Goal: Task Accomplishment & Management: Manage account settings

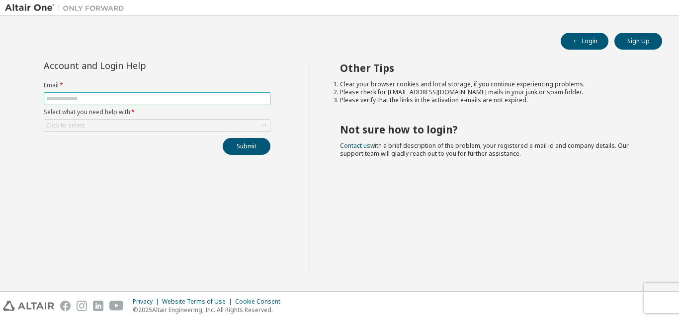
click at [119, 95] on input "text" at bounding box center [157, 99] width 222 height 8
type input "**********"
click at [169, 120] on div "Click to select" at bounding box center [157, 126] width 226 height 12
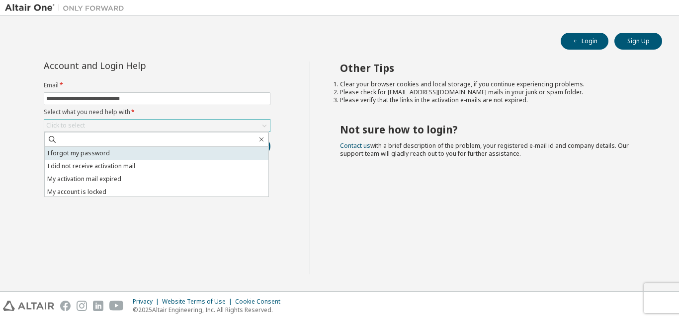
click at [146, 152] on li "I forgot my password" at bounding box center [157, 153] width 224 height 13
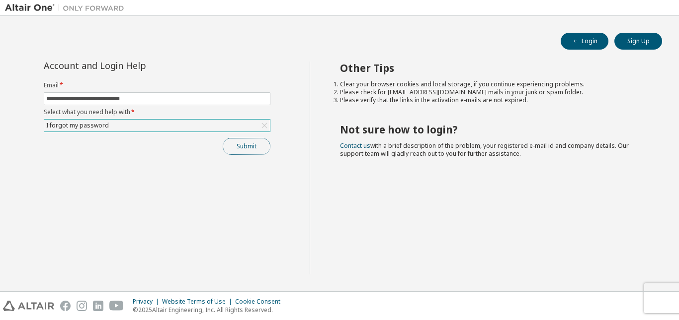
click at [240, 148] on button "Submit" at bounding box center [247, 146] width 48 height 17
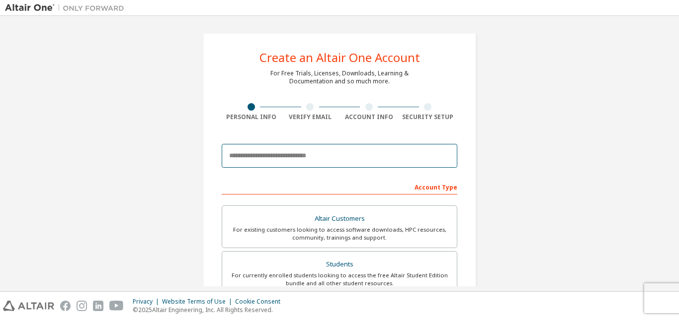
click at [351, 159] on input "email" at bounding box center [339, 156] width 235 height 24
drag, startPoint x: 351, startPoint y: 159, endPoint x: 321, endPoint y: 157, distance: 30.4
click at [321, 157] on input "email" at bounding box center [339, 156] width 235 height 24
type input "**********"
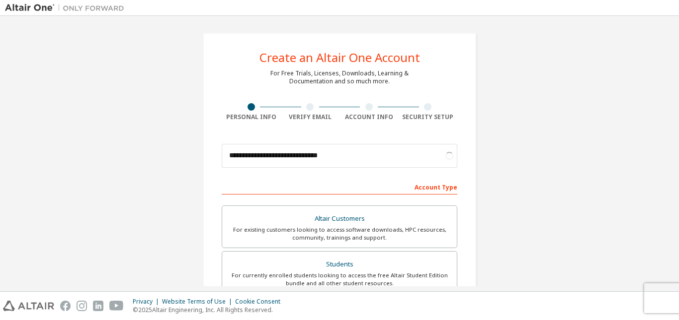
click at [533, 141] on div "**********" at bounding box center [339, 284] width 669 height 526
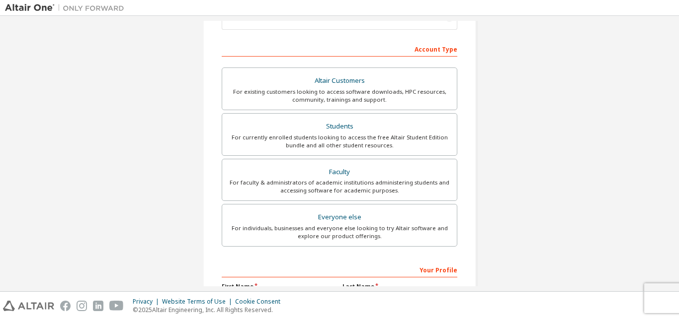
scroll to position [149, 0]
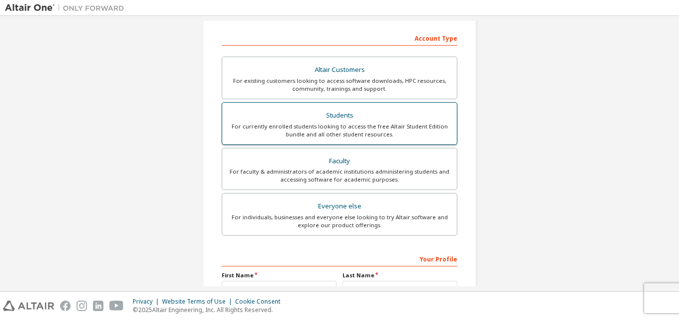
click at [417, 122] on div "Students" at bounding box center [339, 116] width 223 height 14
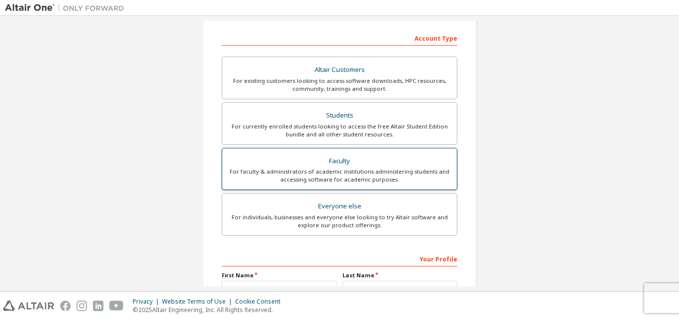
scroll to position [292, 0]
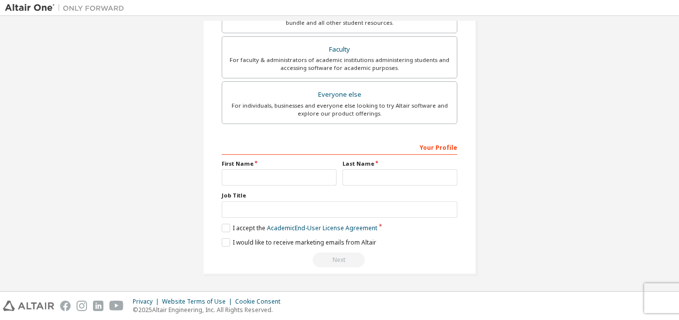
click at [303, 168] on div "First Name" at bounding box center [279, 173] width 121 height 26
click at [299, 179] on input "text" at bounding box center [279, 177] width 115 height 16
type input "**********"
click at [441, 173] on input "text" at bounding box center [399, 177] width 115 height 16
type input "*********"
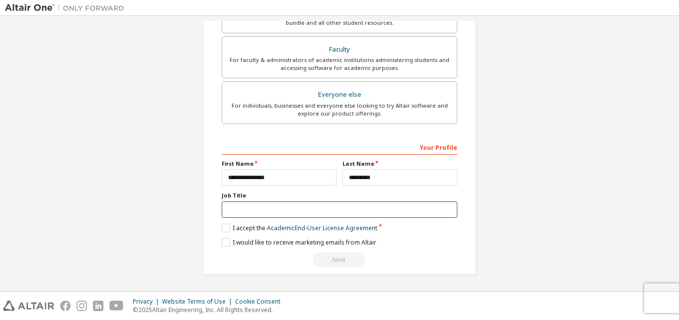
click at [374, 213] on input "text" at bounding box center [339, 210] width 235 height 16
type input "*******"
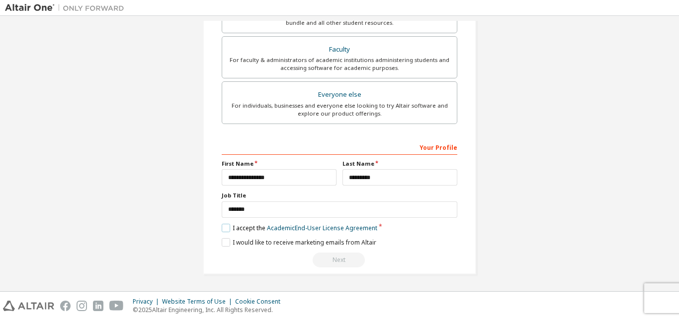
click at [227, 226] on label "I accept the Academic End-User License Agreement" at bounding box center [300, 228] width 156 height 8
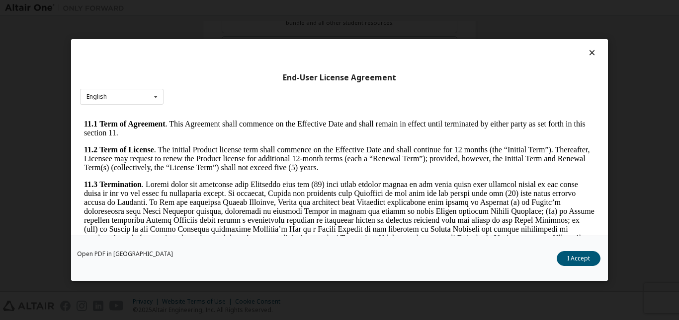
scroll to position [1647, 0]
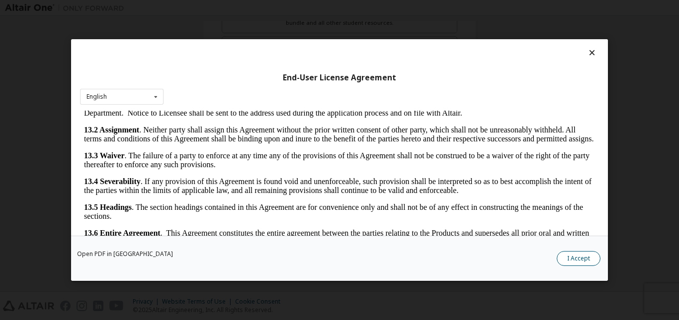
click at [590, 256] on button "I Accept" at bounding box center [578, 258] width 44 height 15
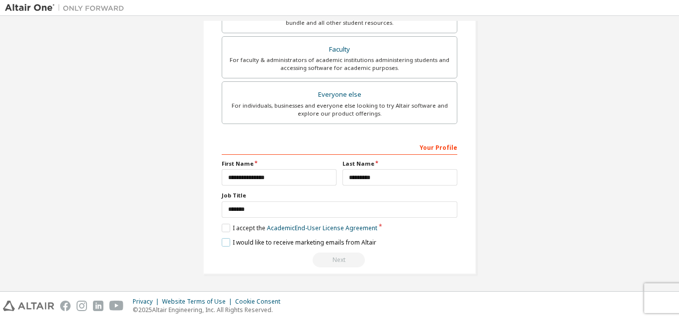
click at [222, 240] on label "I would like to receive marketing emails from Altair" at bounding box center [299, 242] width 155 height 8
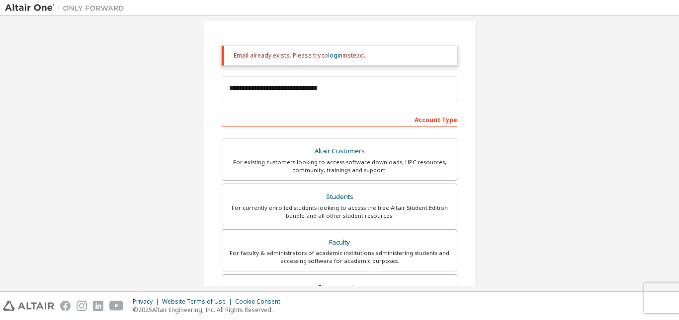
scroll to position [99, 0]
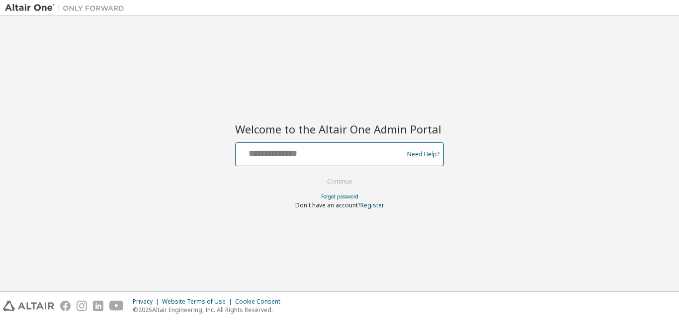
drag, startPoint x: 311, startPoint y: 154, endPoint x: 282, endPoint y: 149, distance: 29.8
click at [282, 149] on input "text" at bounding box center [320, 152] width 162 height 14
type input "**********"
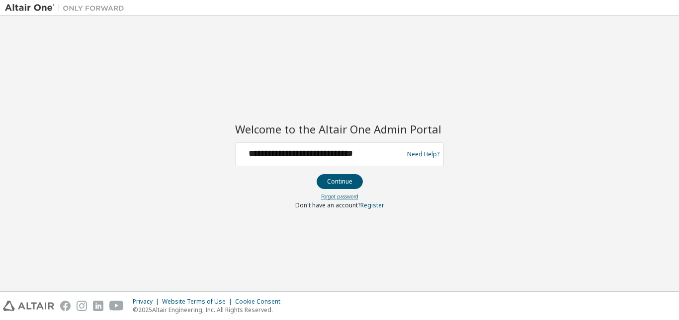
click at [340, 198] on link "Forgot password" at bounding box center [339, 196] width 37 height 7
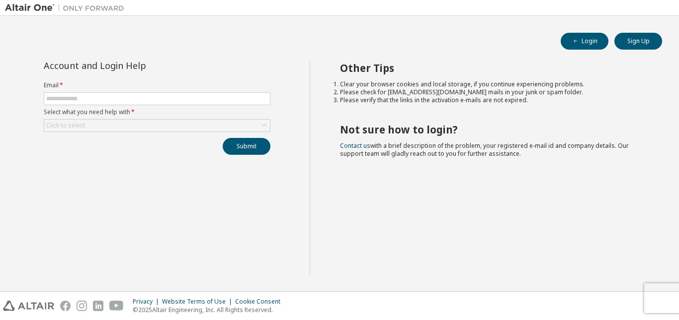
click at [339, 69] on div "Other Tips Clear your browser cookies and local storage, if you continue experi…" at bounding box center [492, 168] width 365 height 213
click at [365, 110] on div "Other Tips Clear your browser cookies and local storage, if you continue experi…" at bounding box center [492, 168] width 365 height 213
click at [358, 146] on link "Contact us" at bounding box center [355, 146] width 30 height 8
click at [583, 42] on button "Login" at bounding box center [584, 41] width 48 height 17
click at [157, 97] on input "text" at bounding box center [157, 99] width 222 height 8
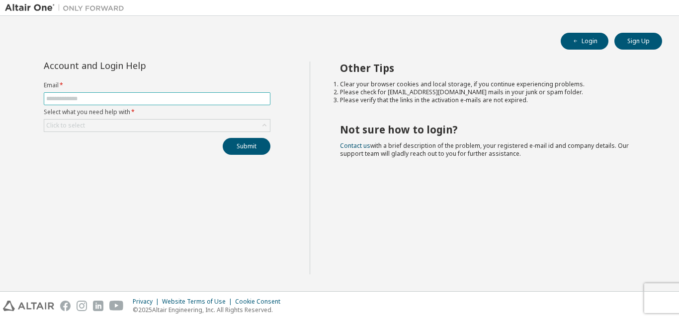
type input "**********"
click at [155, 123] on div "Click to select" at bounding box center [157, 126] width 226 height 12
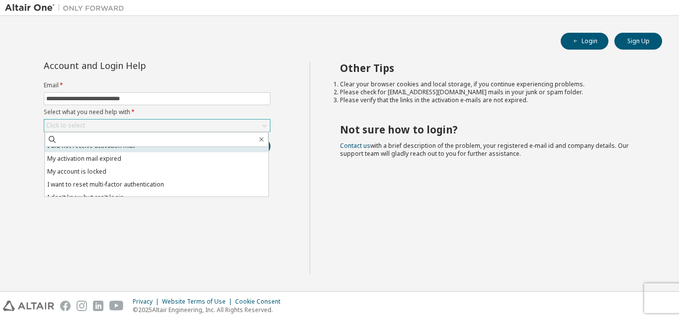
scroll to position [28, 0]
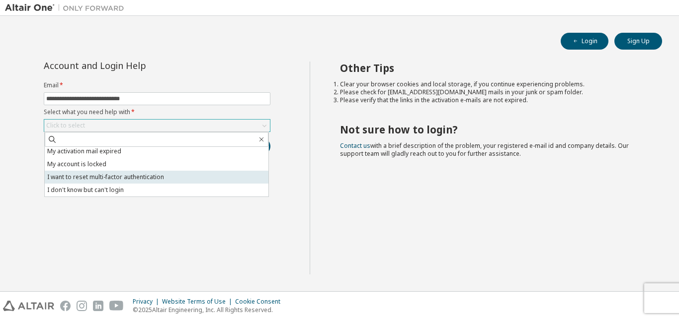
click at [153, 182] on li "I want to reset multi-factor authentication" at bounding box center [157, 177] width 224 height 13
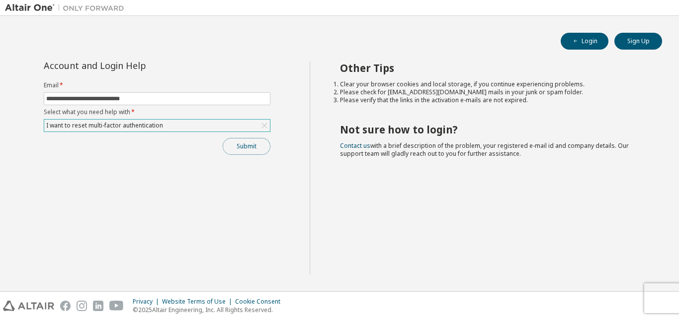
click at [240, 148] on button "Submit" at bounding box center [247, 146] width 48 height 17
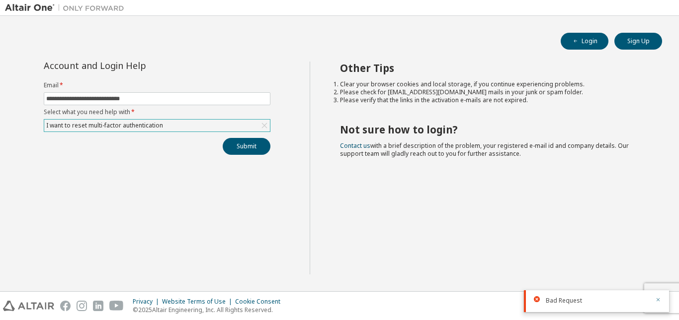
click at [657, 298] on icon "button" at bounding box center [658, 300] width 6 height 6
click at [402, 94] on li "Please check for [EMAIL_ADDRESS][DOMAIN_NAME] mails in your junk or spam folder." at bounding box center [492, 92] width 305 height 8
drag, startPoint x: 388, startPoint y: 91, endPoint x: 436, endPoint y: 95, distance: 48.3
click at [436, 95] on li "Please check for [EMAIL_ADDRESS][DOMAIN_NAME] mails in your junk or spam folder." at bounding box center [492, 92] width 305 height 8
copy li "[EMAIL_ADDRESS][DOMAIN_NAME]"
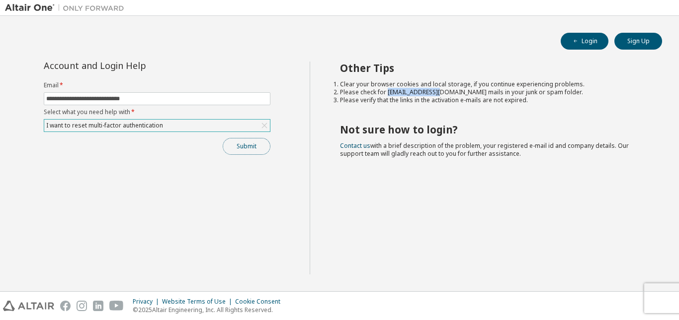
click at [245, 155] on button "Submit" at bounding box center [247, 146] width 48 height 17
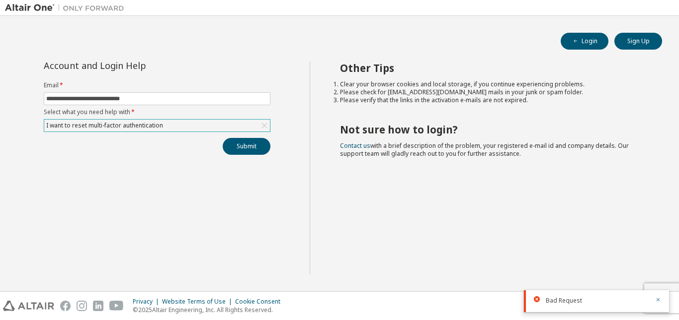
click at [647, 94] on div "Other Tips Clear your browser cookies and local storage, if you continue experi…" at bounding box center [492, 168] width 365 height 213
click at [158, 95] on input "**********" at bounding box center [157, 99] width 222 height 8
drag, startPoint x: 158, startPoint y: 95, endPoint x: 0, endPoint y: 96, distance: 158.5
click at [0, 96] on div "**********" at bounding box center [339, 154] width 679 height 276
click at [360, 146] on link "Contact us" at bounding box center [355, 146] width 30 height 8
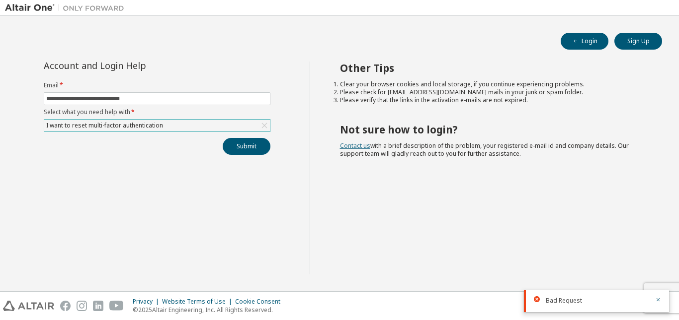
click at [363, 146] on link "Contact us" at bounding box center [355, 146] width 30 height 8
click at [659, 298] on icon "button" at bounding box center [658, 300] width 6 height 6
click at [659, 298] on body "**********" at bounding box center [339, 160] width 679 height 320
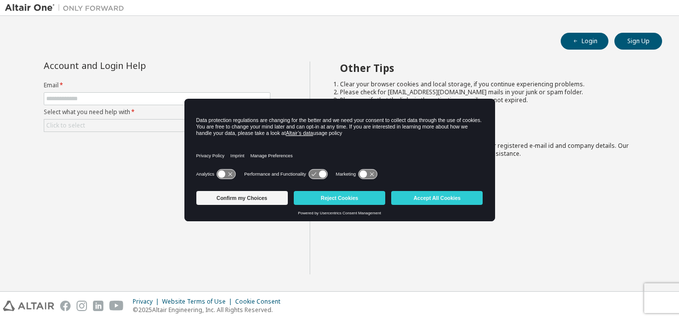
click at [220, 175] on icon at bounding box center [221, 174] width 7 height 7
click at [314, 175] on icon at bounding box center [318, 174] width 18 height 9
click at [318, 176] on icon at bounding box center [321, 174] width 7 height 7
click at [365, 172] on icon at bounding box center [362, 174] width 7 height 7
click at [415, 198] on button "Accept All Cookies" at bounding box center [436, 198] width 91 height 14
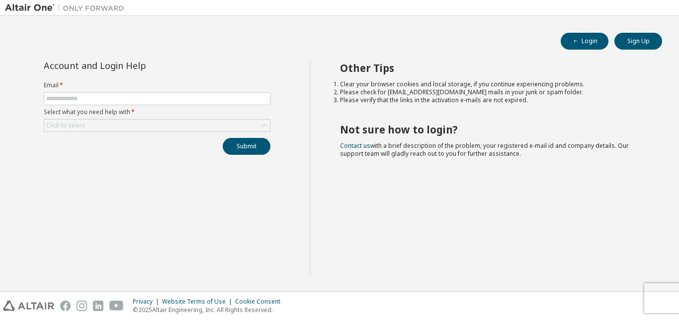
click at [105, 107] on form "Email * Select what you need help with * Click to select" at bounding box center [157, 106] width 227 height 51
click at [106, 97] on input "text" at bounding box center [157, 99] width 222 height 8
type input "**********"
click at [146, 122] on div "Click to select" at bounding box center [157, 126] width 226 height 12
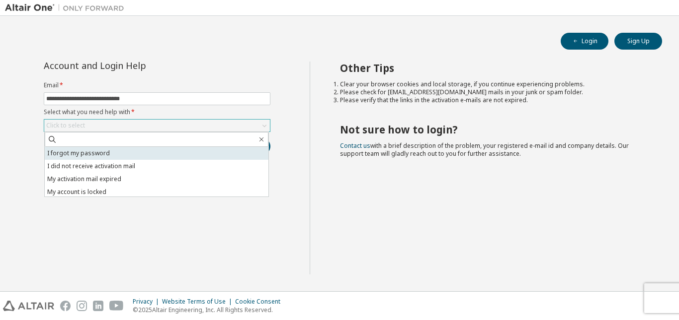
click at [140, 154] on li "I forgot my password" at bounding box center [157, 153] width 224 height 13
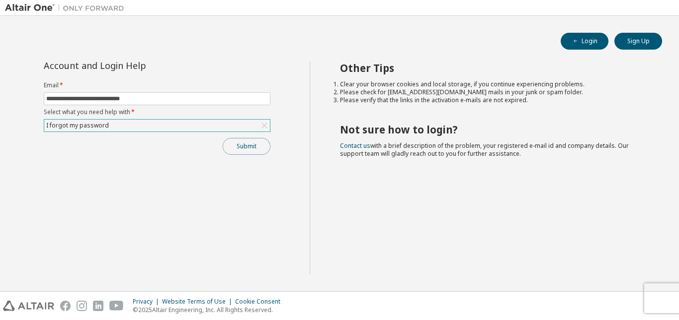
click at [230, 153] on button "Submit" at bounding box center [247, 146] width 48 height 17
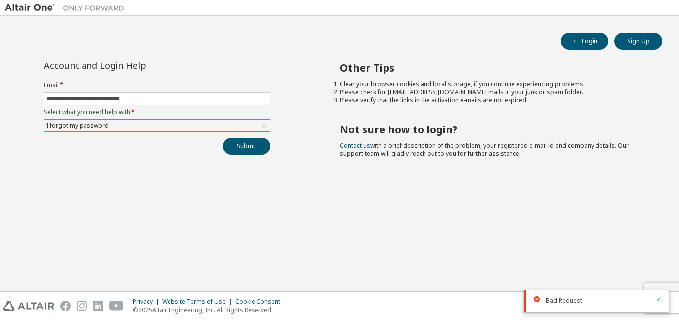
click at [656, 301] on icon "button" at bounding box center [658, 300] width 6 height 6
click at [240, 299] on div "Cookie Consent" at bounding box center [260, 302] width 51 height 8
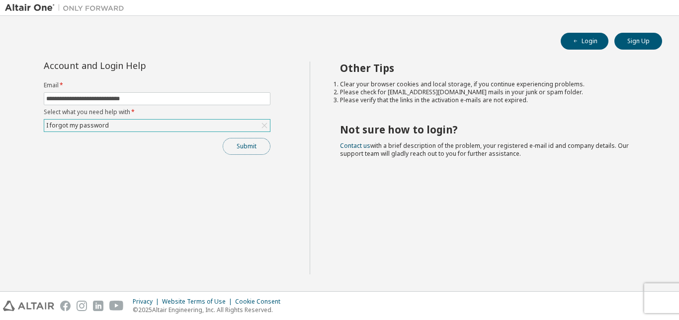
click at [236, 147] on button "Submit" at bounding box center [247, 146] width 48 height 17
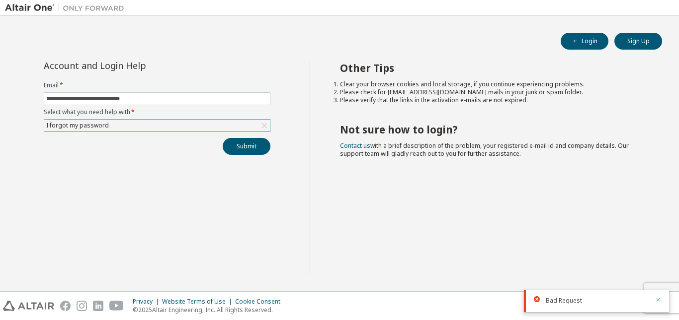
click at [659, 299] on icon "button" at bounding box center [658, 300] width 6 height 6
click at [529, 215] on div "Other Tips Clear your browser cookies and local storage, if you continue experi…" at bounding box center [492, 168] width 365 height 213
